Goal: Use online tool/utility: Utilize a website feature to perform a specific function

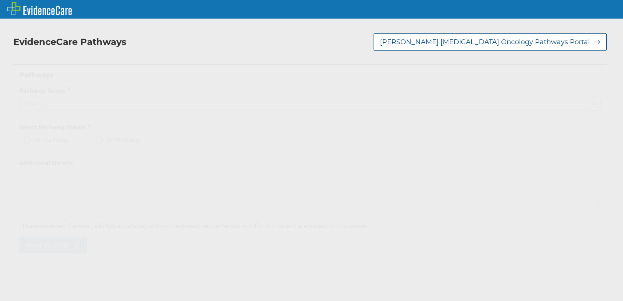
click at [590, 101] on icon at bounding box center [593, 103] width 7 height 7
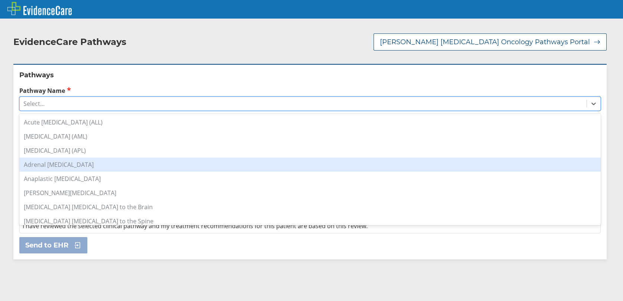
scroll to position [74, 0]
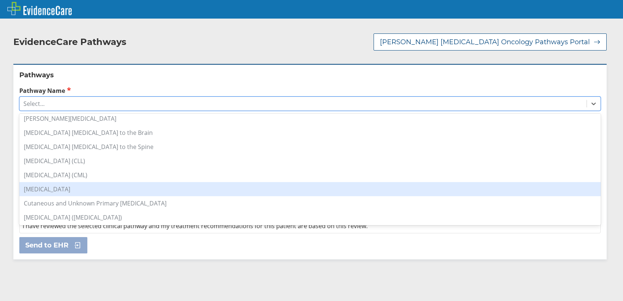
click at [70, 188] on div "[MEDICAL_DATA]" at bounding box center [309, 189] width 581 height 14
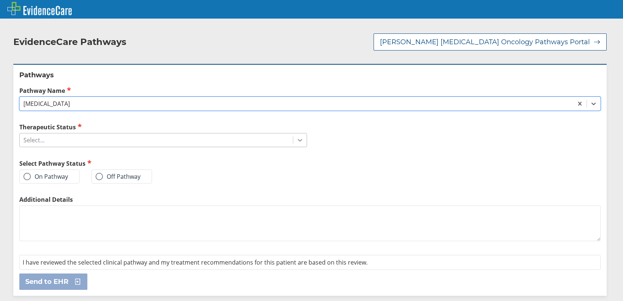
click at [298, 141] on icon at bounding box center [300, 140] width 4 height 3
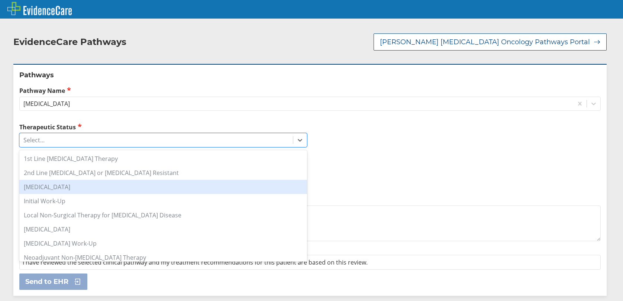
click at [89, 191] on div "[MEDICAL_DATA]" at bounding box center [163, 187] width 288 height 14
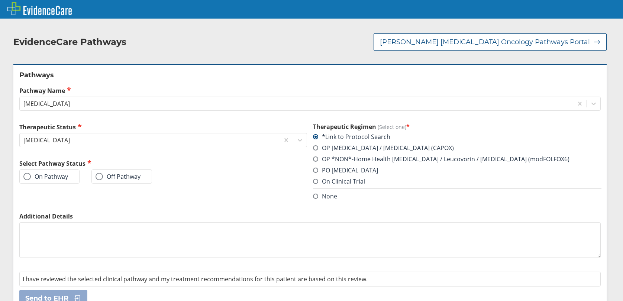
click at [25, 175] on span at bounding box center [26, 176] width 7 height 7
click at [0, 0] on input "On Pathway" at bounding box center [0, 0] width 0 height 0
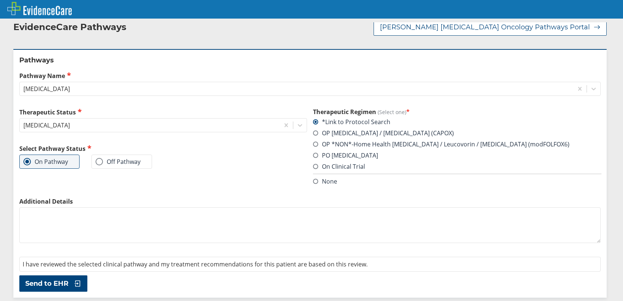
click at [52, 286] on span "Send to EHR" at bounding box center [46, 283] width 43 height 9
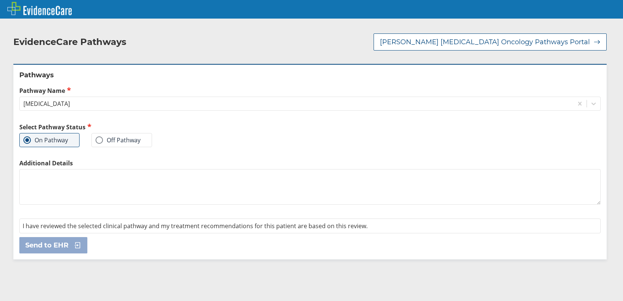
scroll to position [0, 0]
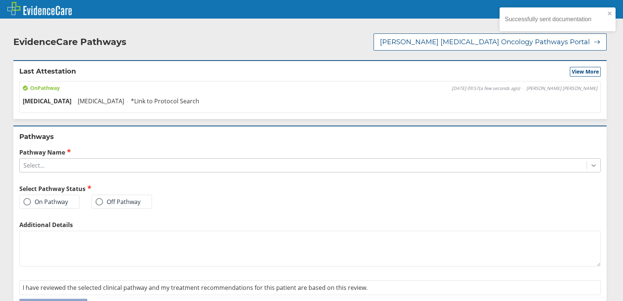
click at [587, 164] on div at bounding box center [593, 165] width 13 height 13
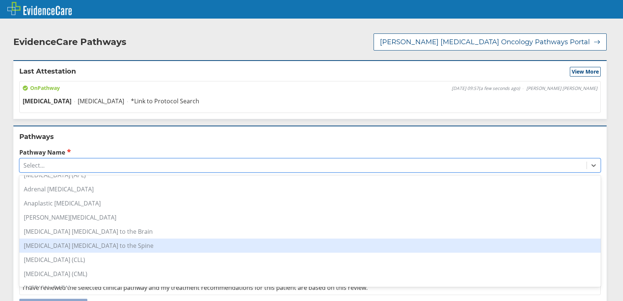
scroll to position [74, 0]
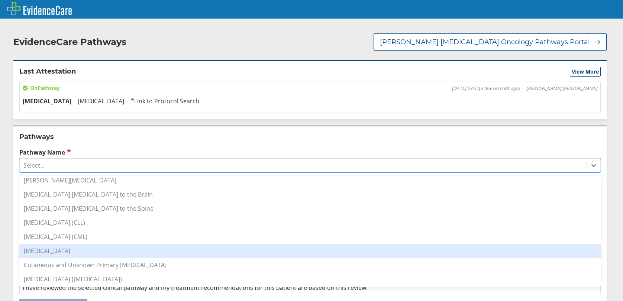
click at [78, 255] on div "[MEDICAL_DATA]" at bounding box center [309, 251] width 581 height 14
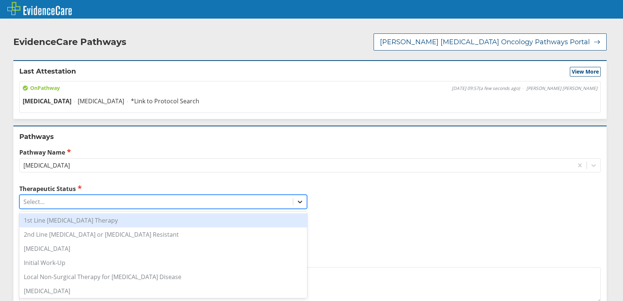
click at [293, 205] on div at bounding box center [299, 201] width 13 height 13
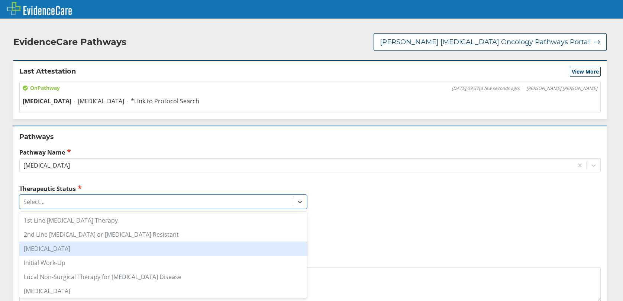
click at [91, 248] on div "[MEDICAL_DATA]" at bounding box center [163, 248] width 288 height 14
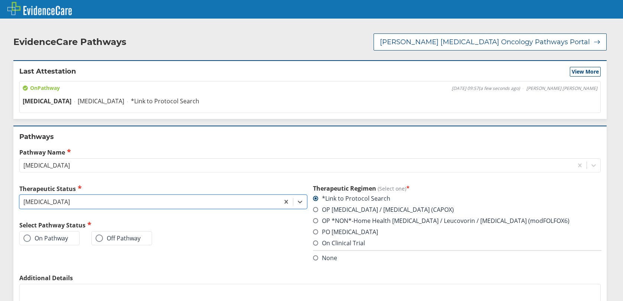
click at [27, 241] on span at bounding box center [26, 237] width 7 height 7
click at [0, 0] on input "On Pathway" at bounding box center [0, 0] width 0 height 0
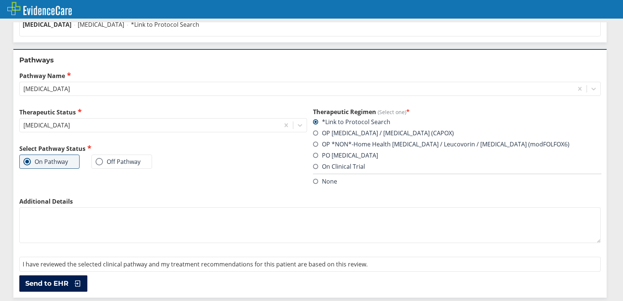
click at [54, 282] on span "Send to EHR" at bounding box center [46, 283] width 43 height 9
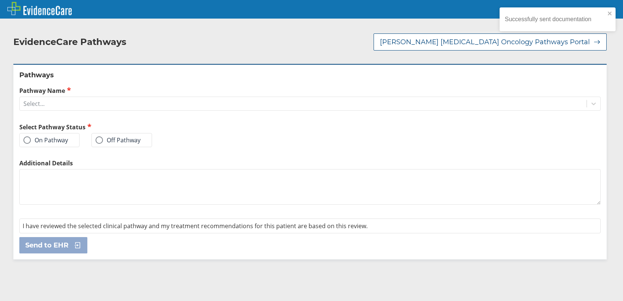
scroll to position [0, 0]
